Goal: Task Accomplishment & Management: Use online tool/utility

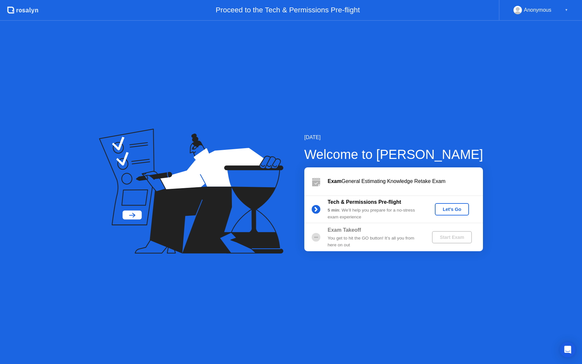
click at [460, 207] on div "Let's Go" at bounding box center [452, 209] width 29 height 5
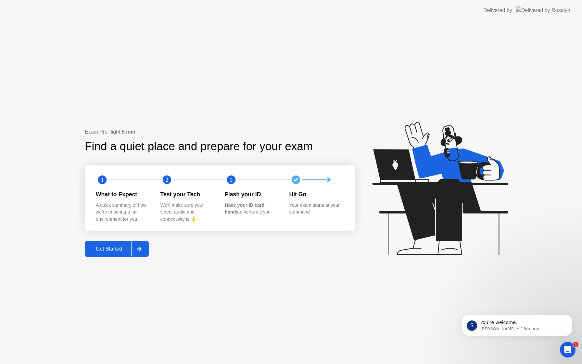
click at [108, 246] on div "Get Started" at bounding box center [109, 249] width 45 height 6
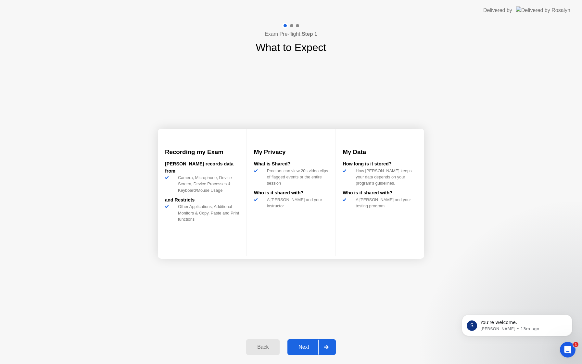
click at [310, 354] on button "Next" at bounding box center [312, 347] width 48 height 16
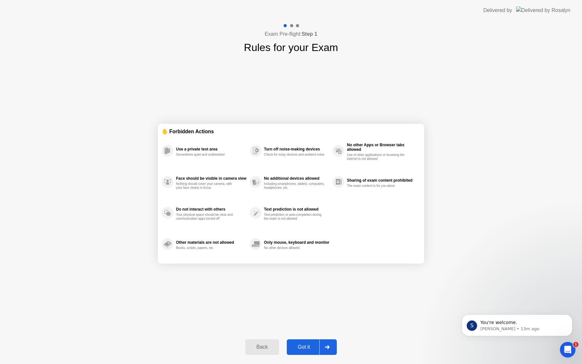
click at [310, 350] on div "Got it" at bounding box center [304, 347] width 31 height 6
select select "**********"
select select "*******"
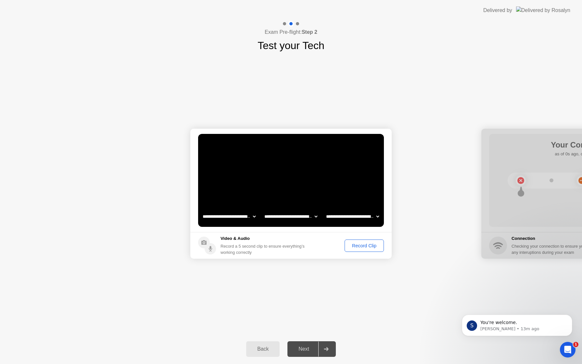
click at [371, 240] on button "Record Clip" at bounding box center [364, 246] width 39 height 12
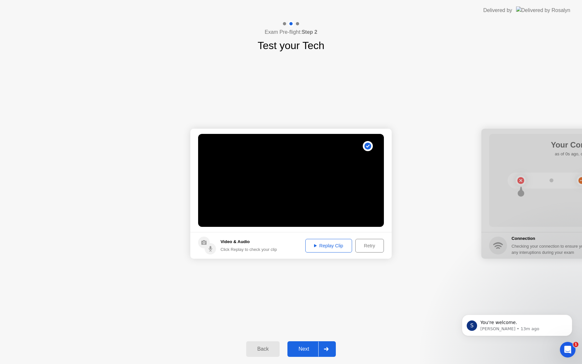
click at [311, 348] on div "Next" at bounding box center [304, 349] width 29 height 6
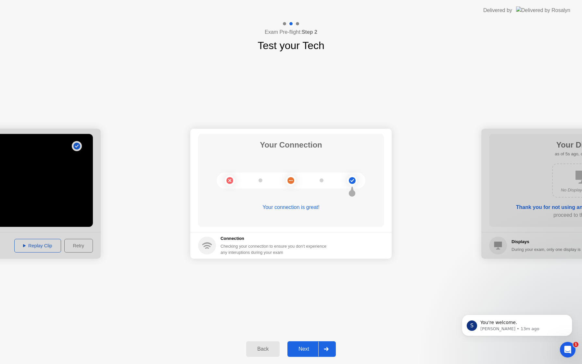
click at [308, 348] on div "Next" at bounding box center [304, 349] width 29 height 6
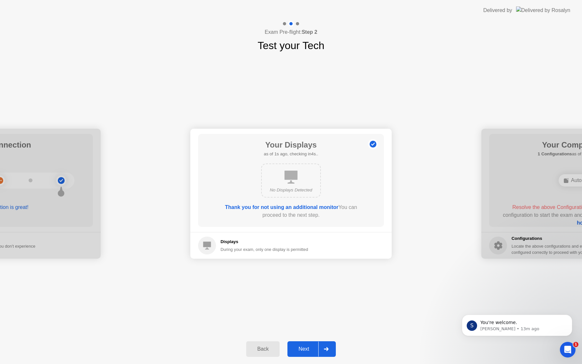
click at [308, 348] on div "Next" at bounding box center [304, 349] width 29 height 6
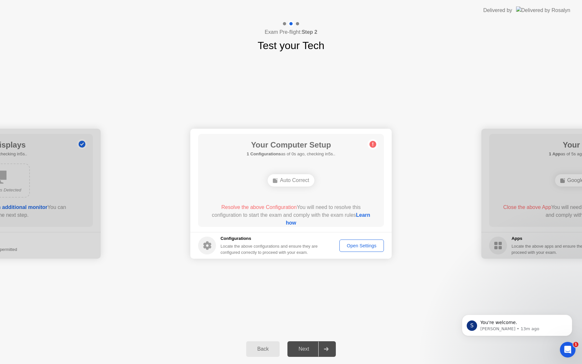
click at [292, 174] on div "Auto Correct" at bounding box center [291, 180] width 47 height 12
click at [371, 245] on div "Open Settings" at bounding box center [362, 245] width 40 height 5
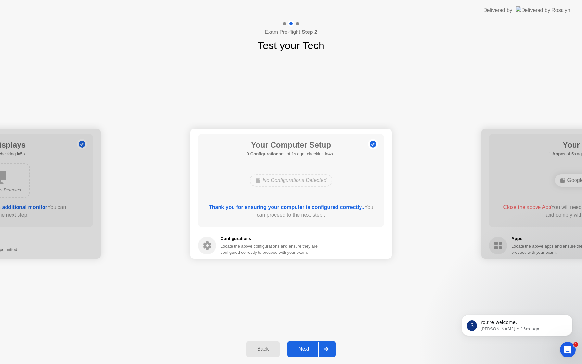
click at [304, 346] on div "Next" at bounding box center [304, 349] width 29 height 6
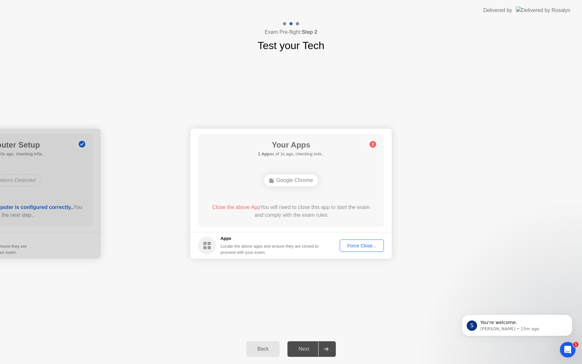
click at [364, 244] on div "Force Close..." at bounding box center [362, 245] width 40 height 5
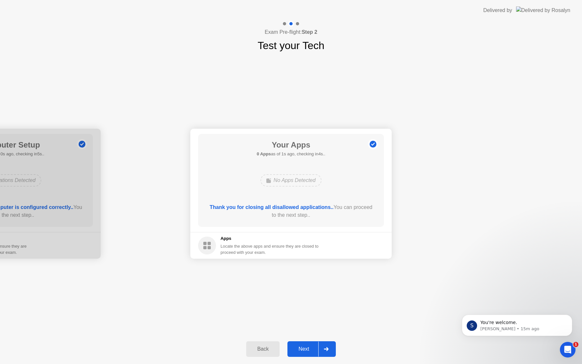
click at [305, 350] on div "Next" at bounding box center [304, 349] width 29 height 6
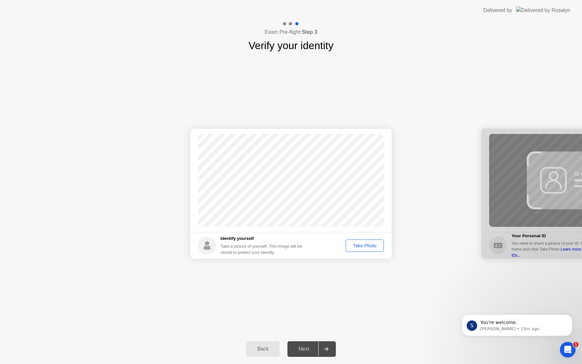
click at [363, 248] on div "Take Photo" at bounding box center [365, 245] width 34 height 5
click at [363, 248] on div "Retake" at bounding box center [369, 245] width 25 height 5
click at [363, 248] on div "Take Photo" at bounding box center [365, 245] width 34 height 5
click at [309, 348] on div "Next" at bounding box center [304, 349] width 29 height 6
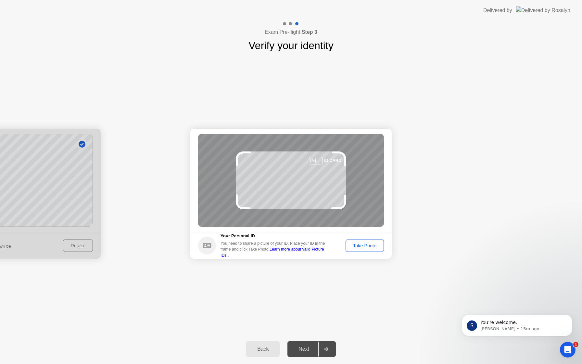
click at [364, 248] on div "Take Photo" at bounding box center [365, 245] width 34 height 5
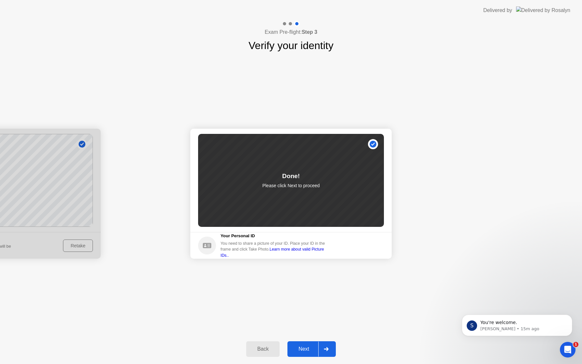
click at [308, 347] on div "Next" at bounding box center [304, 349] width 29 height 6
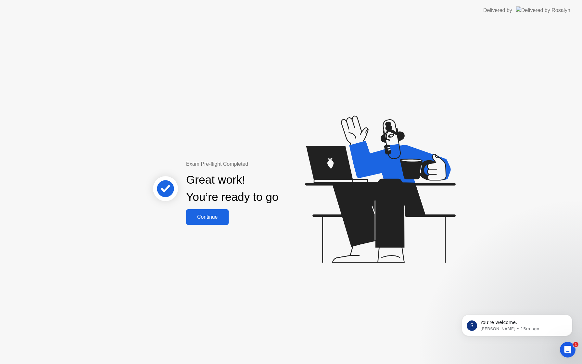
click at [207, 226] on div "Exam Pre-flight Completed Great work! You’re ready to go Continue" at bounding box center [291, 192] width 582 height 343
click at [218, 214] on div "Continue" at bounding box center [207, 217] width 39 height 6
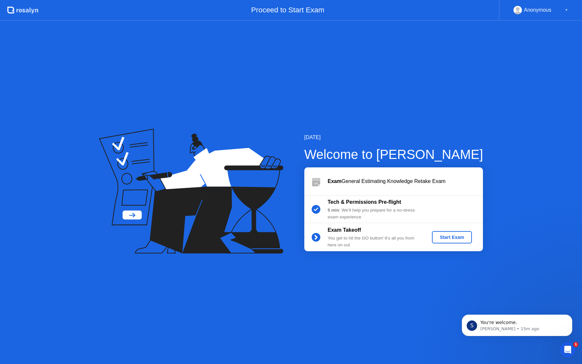
click at [461, 235] on div "Start Exam" at bounding box center [452, 237] width 35 height 5
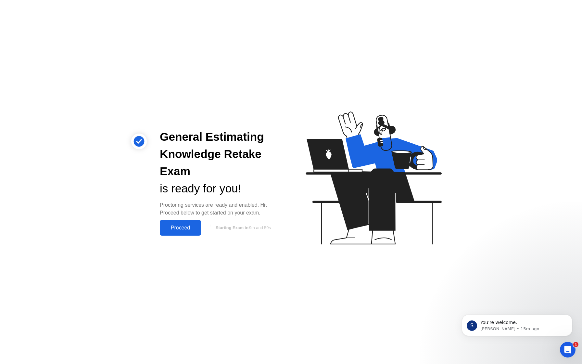
click at [187, 228] on div "Proceed" at bounding box center [180, 228] width 37 height 6
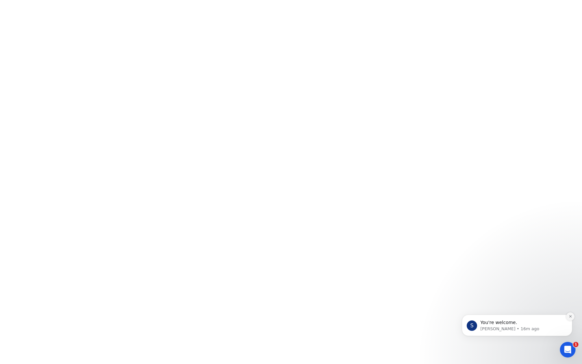
click at [573, 321] on button "Dismiss notification" at bounding box center [570, 316] width 8 height 8
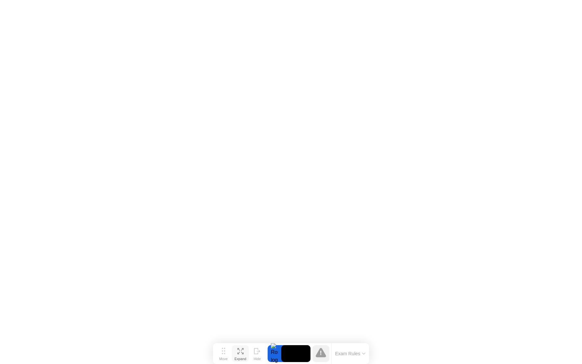
click at [242, 351] on icon at bounding box center [241, 351] width 6 height 6
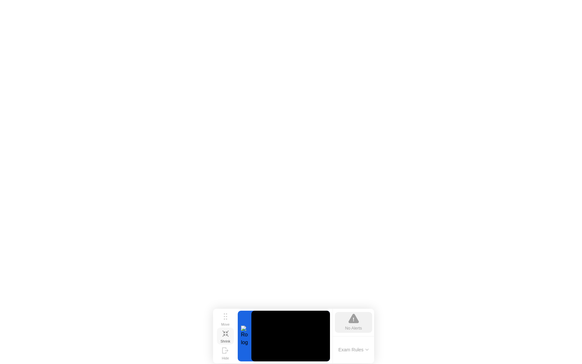
click at [226, 333] on icon at bounding box center [226, 334] width 6 height 6
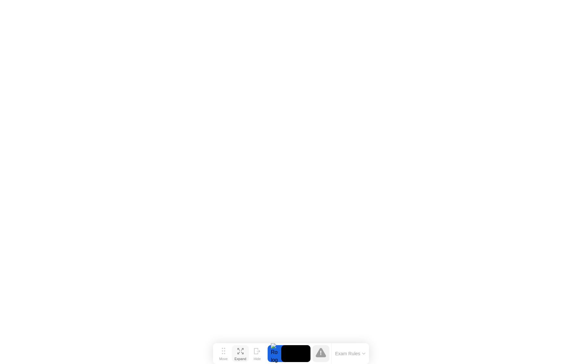
click at [319, 357] on icon at bounding box center [321, 352] width 10 height 9
click at [356, 353] on button "Exam Rules" at bounding box center [350, 354] width 34 height 6
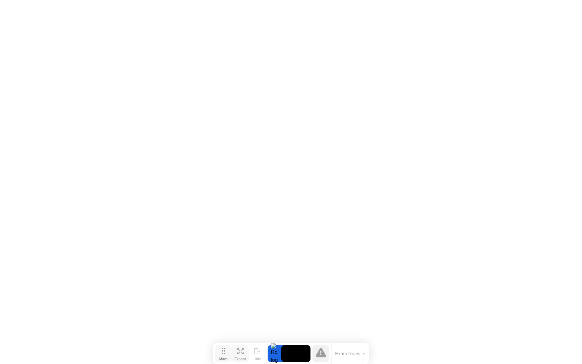
click at [226, 354] on button "Move" at bounding box center [223, 353] width 17 height 17
click at [228, 353] on button "Move" at bounding box center [225, 352] width 17 height 17
click iframe
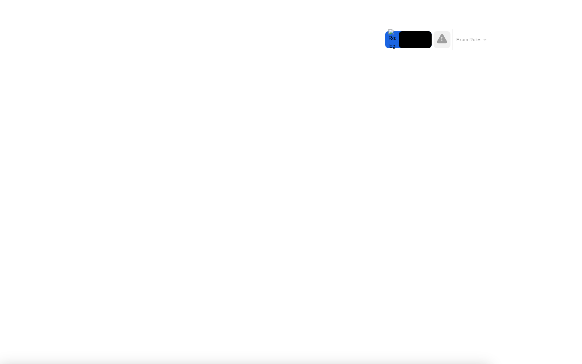
click at [523, 364] on div at bounding box center [291, 364] width 582 height 0
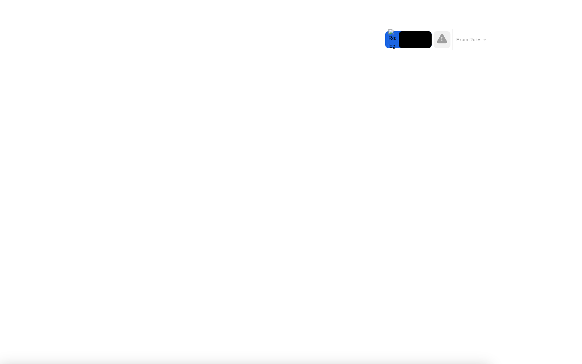
click at [246, 364] on div at bounding box center [291, 364] width 582 height 0
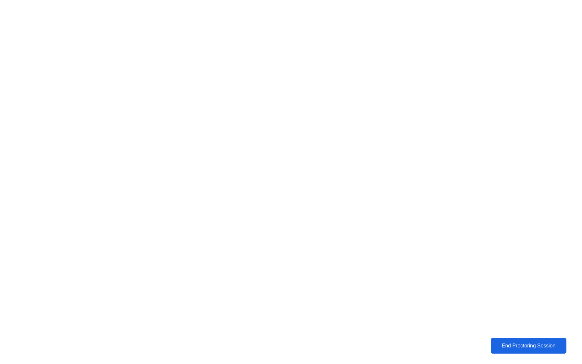
click at [552, 349] on div "End Proctoring Session" at bounding box center [528, 346] width 79 height 6
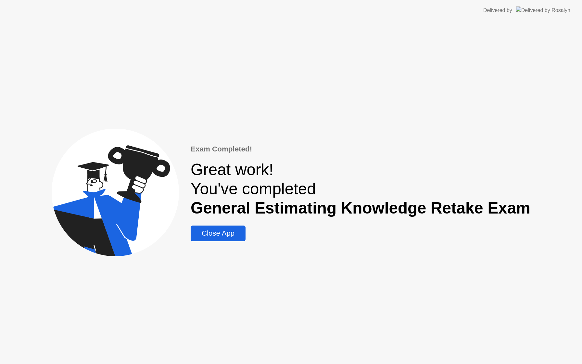
click at [223, 229] on div "Close App" at bounding box center [218, 233] width 51 height 8
